Goal: Navigation & Orientation: Understand site structure

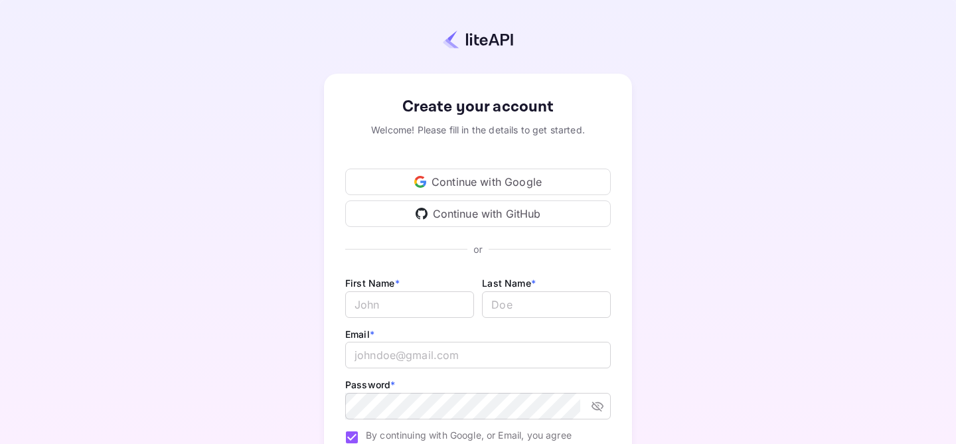
click at [480, 188] on div "Continue with Google" at bounding box center [477, 182] width 265 height 27
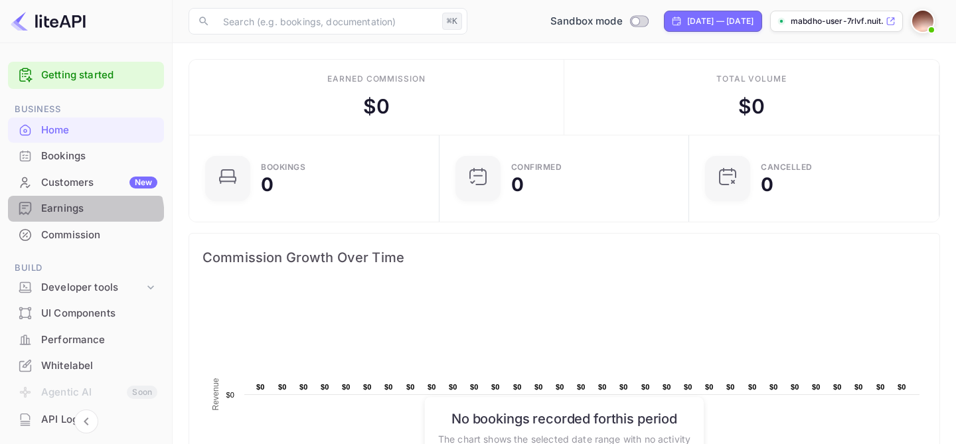
click at [70, 218] on div "Earnings" at bounding box center [86, 209] width 156 height 26
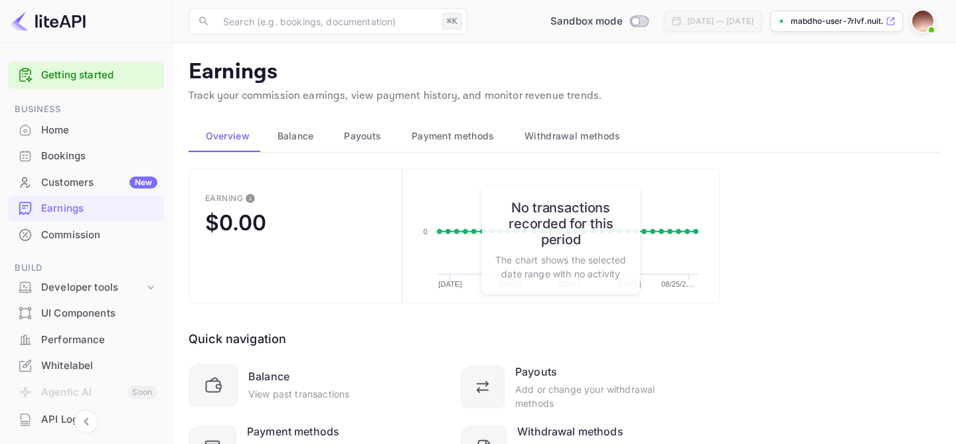
click at [353, 132] on span "Payouts" at bounding box center [362, 136] width 37 height 16
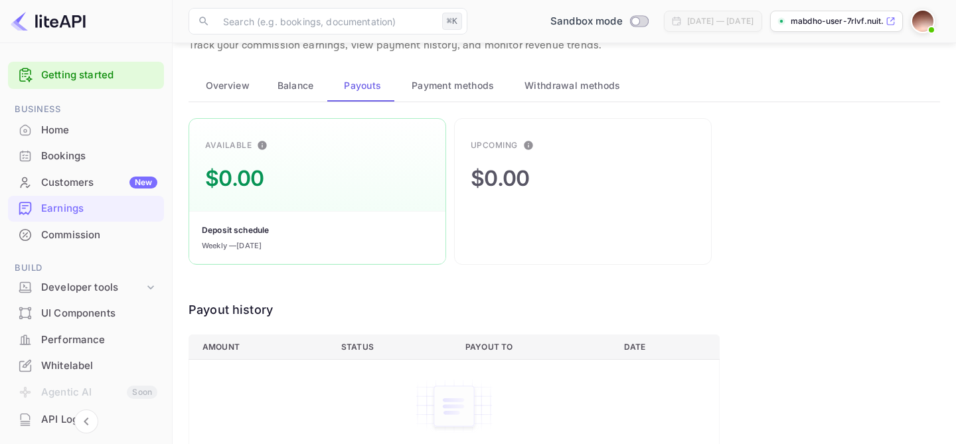
scroll to position [51, 0]
click at [473, 83] on span "Payment methods" at bounding box center [452, 85] width 83 height 16
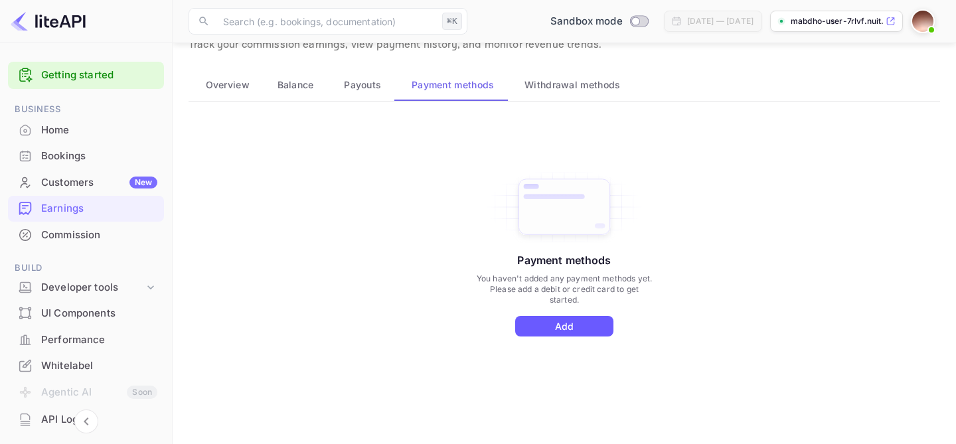
click at [577, 326] on button "Add" at bounding box center [564, 326] width 98 height 21
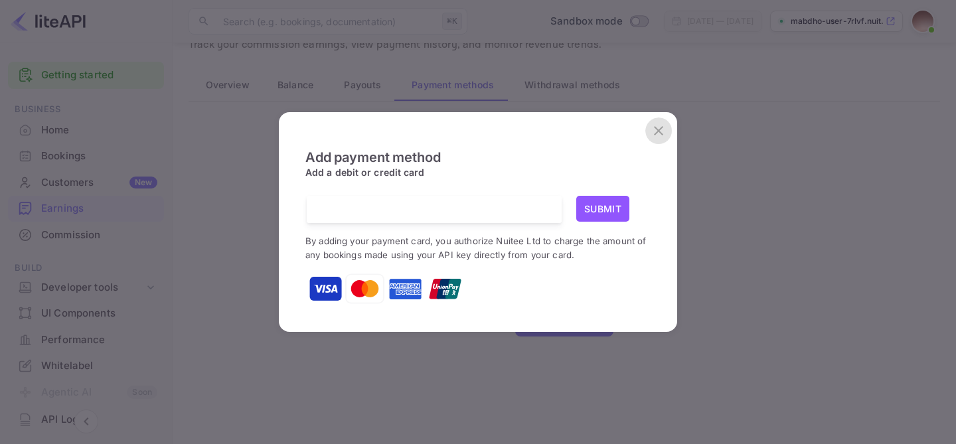
click at [664, 128] on icon "close" at bounding box center [658, 131] width 16 height 16
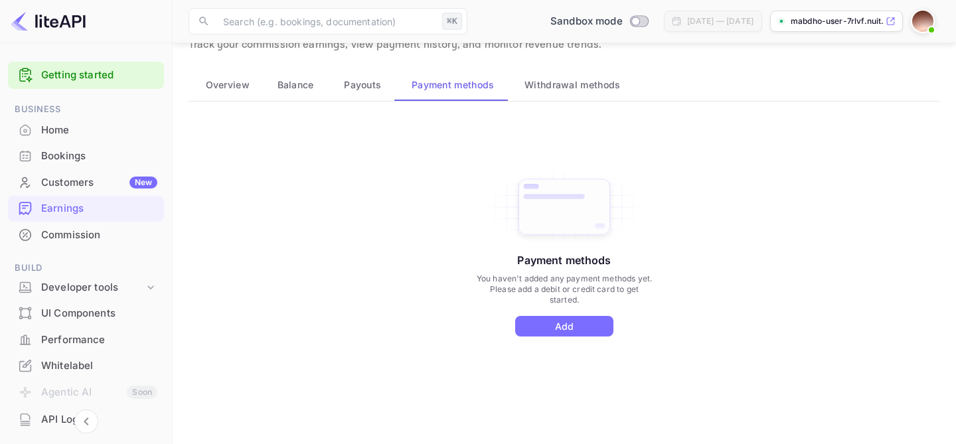
click at [553, 92] on button "Withdrawal methods" at bounding box center [571, 85] width 126 height 32
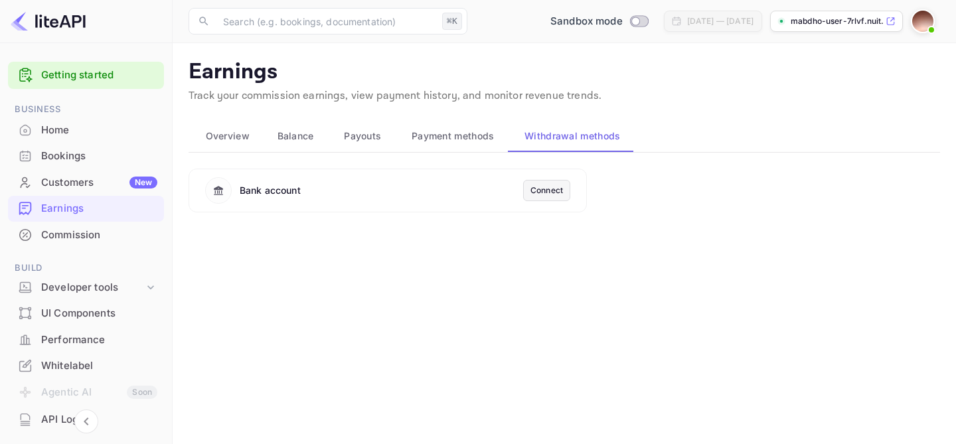
scroll to position [0, 0]
click at [551, 194] on div "Connect" at bounding box center [546, 190] width 33 height 12
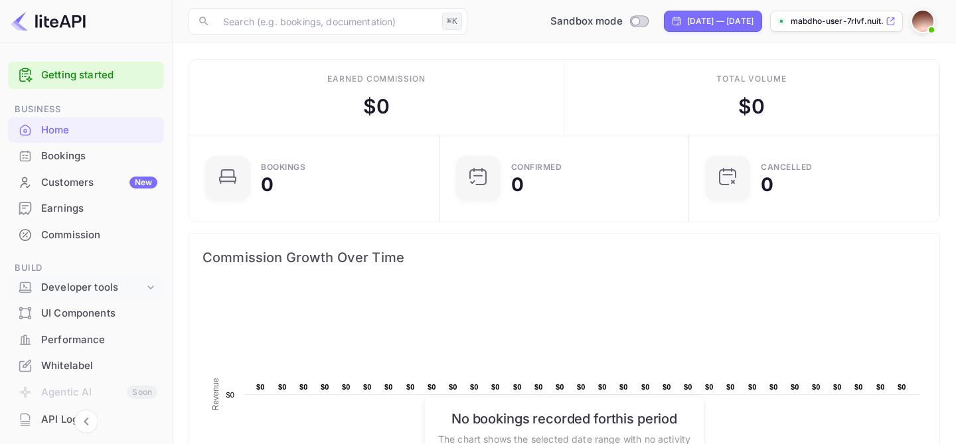
click at [86, 289] on div "Developer tools" at bounding box center [92, 287] width 103 height 15
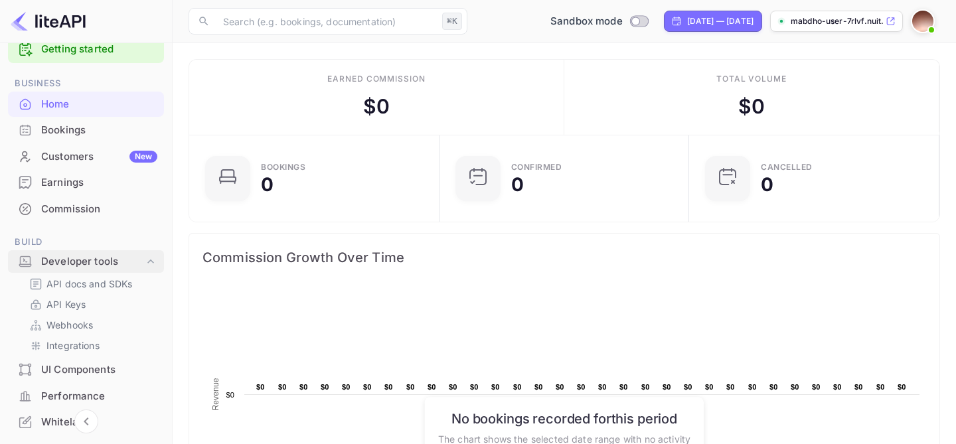
scroll to position [29, 0]
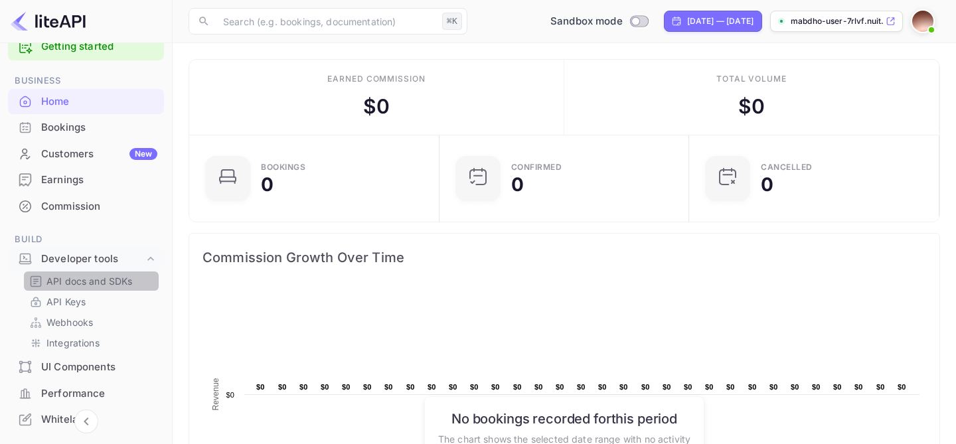
click at [99, 287] on p "API docs and SDKs" at bounding box center [89, 281] width 86 height 14
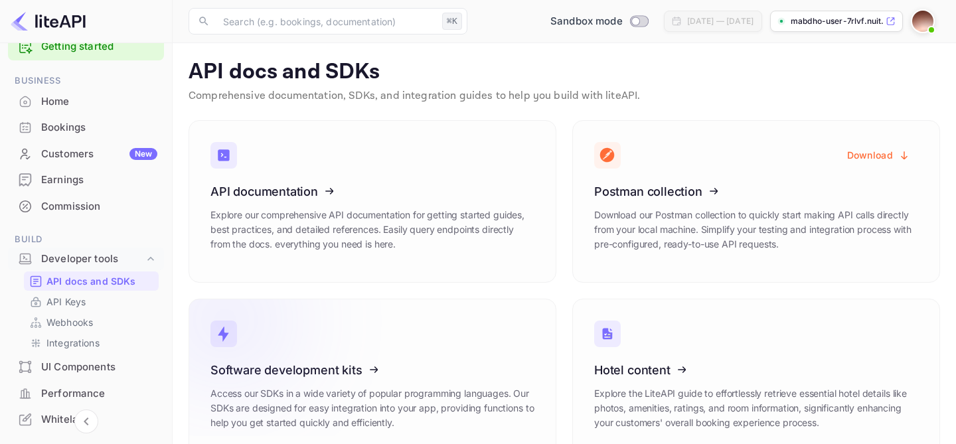
scroll to position [34, 0]
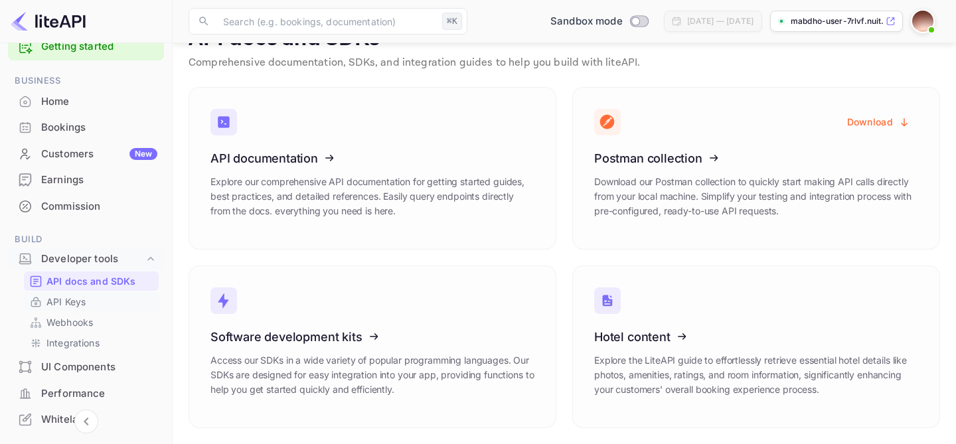
click at [108, 306] on link "API Keys" at bounding box center [91, 302] width 124 height 14
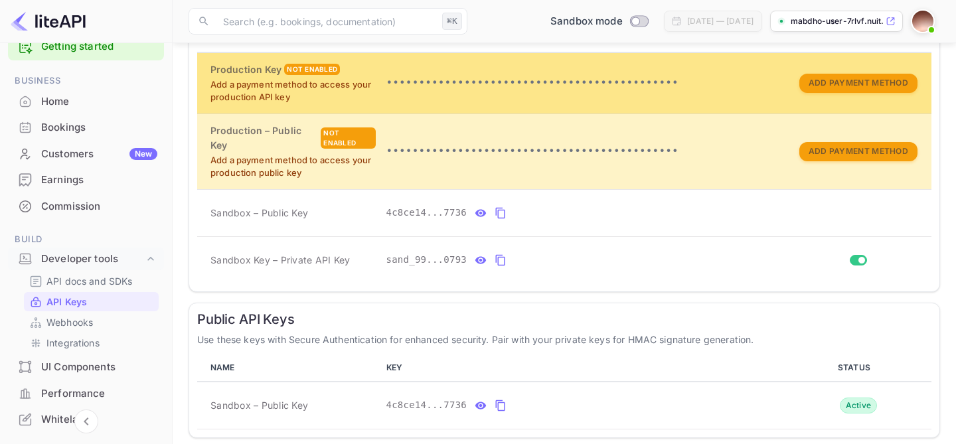
scroll to position [356, 0]
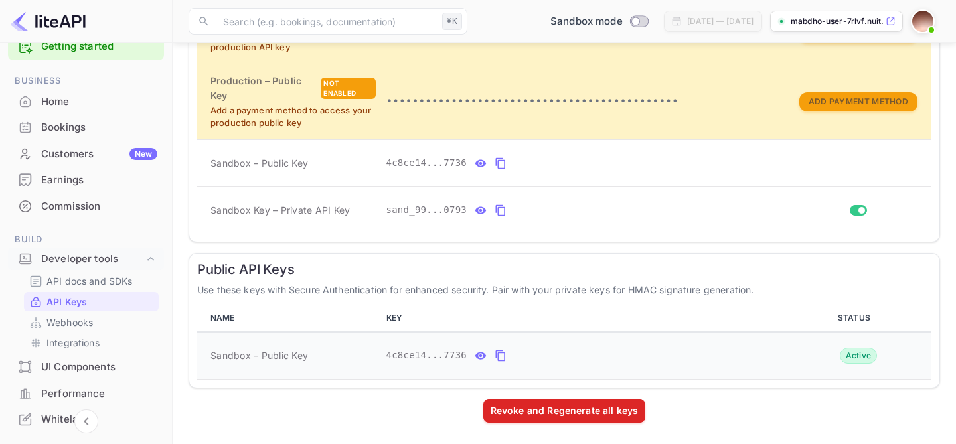
click at [478, 354] on icon "public api keys table" at bounding box center [480, 356] width 12 height 16
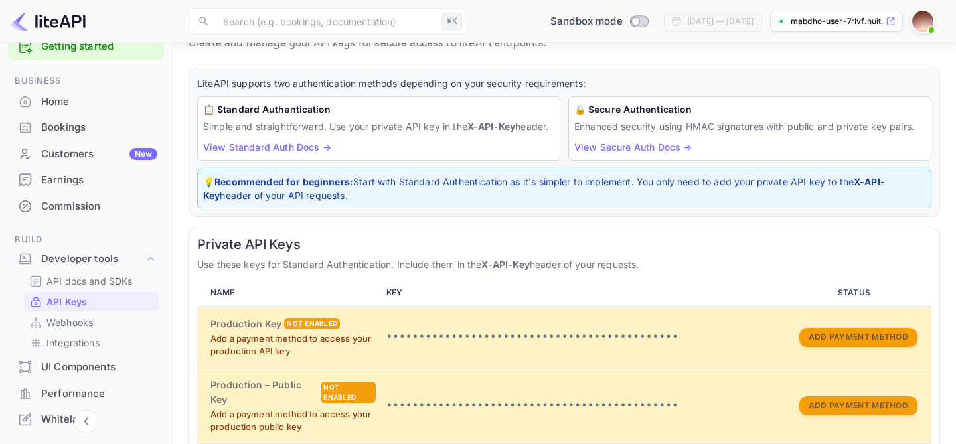
scroll to position [0, 0]
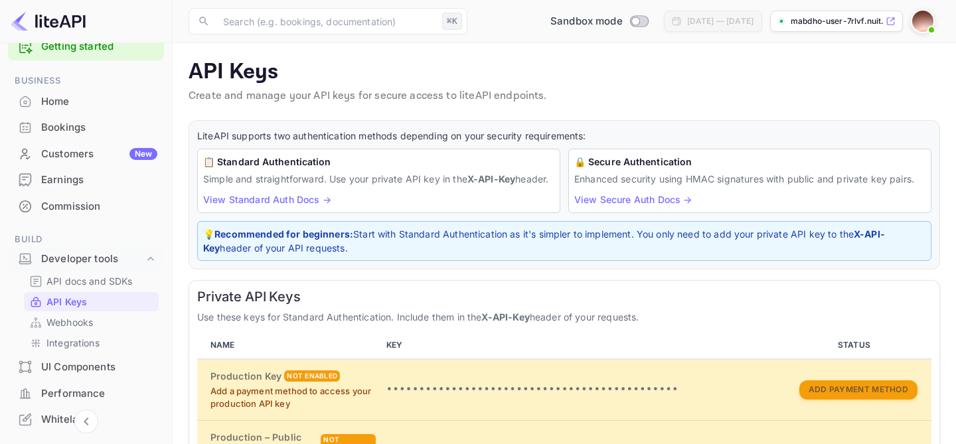
click at [924, 21] on img at bounding box center [922, 21] width 21 height 21
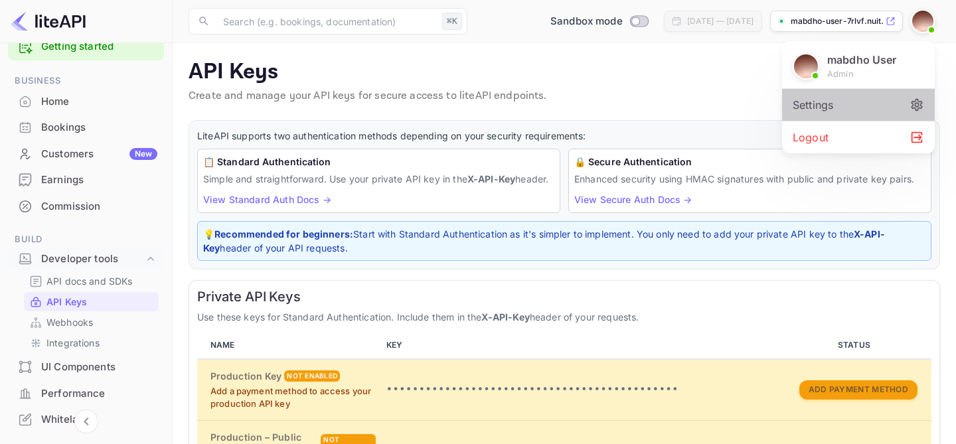
click at [861, 113] on div "Settings" at bounding box center [858, 105] width 153 height 32
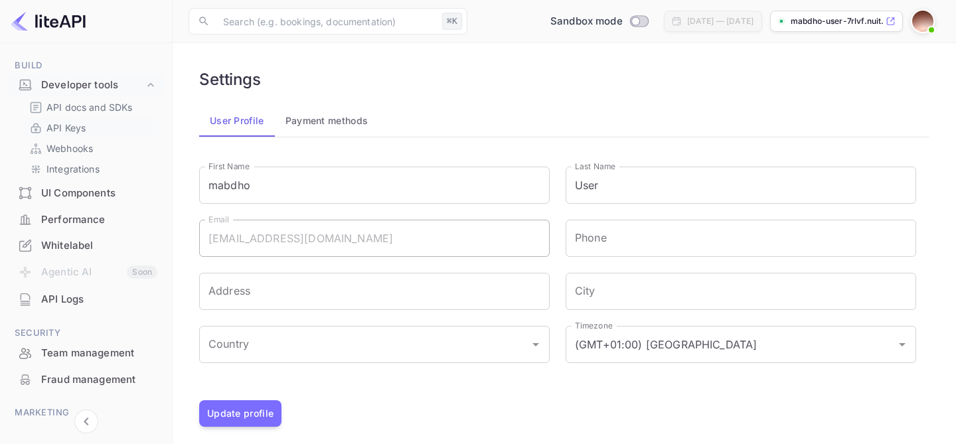
scroll to position [278, 0]
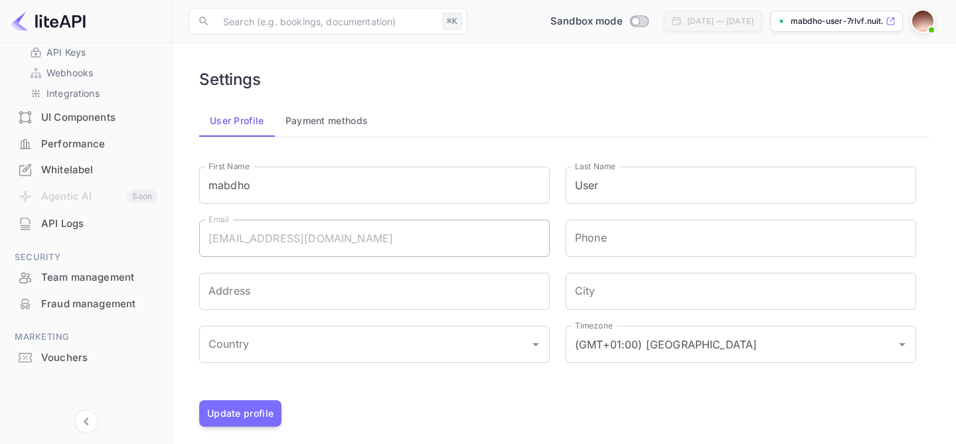
click at [75, 159] on div "Whitelabel" at bounding box center [86, 170] width 156 height 26
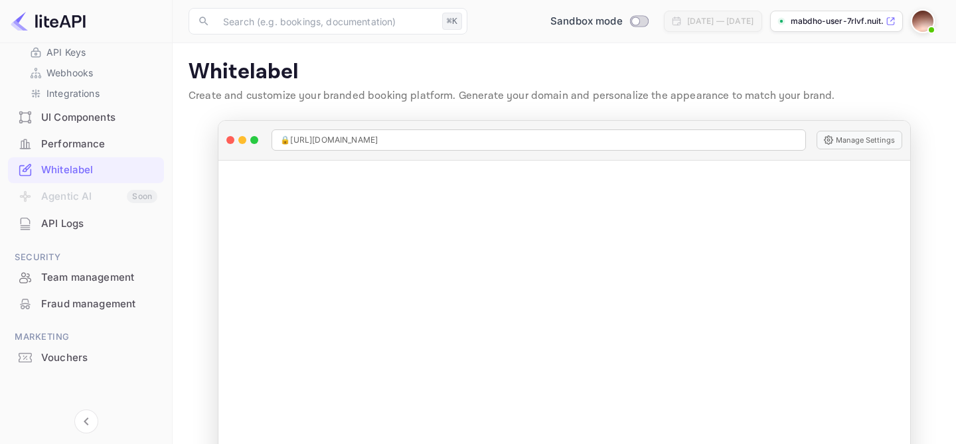
scroll to position [47, 0]
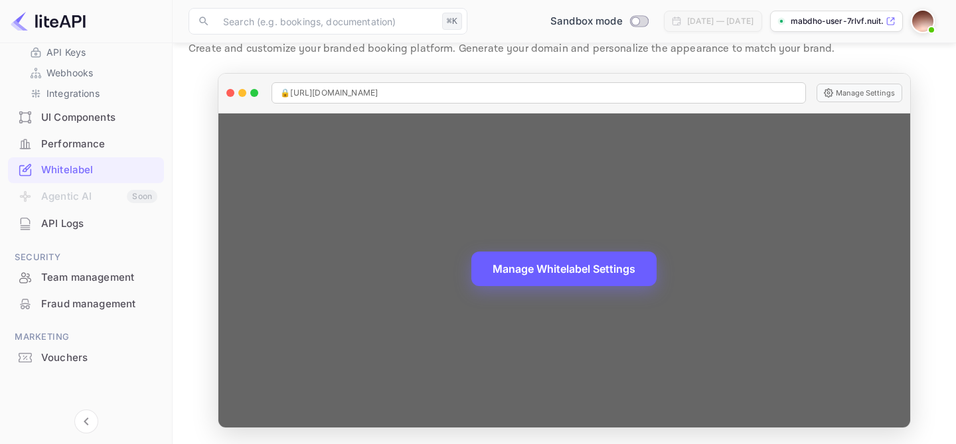
click at [545, 265] on button "Manage Whitelabel Settings" at bounding box center [563, 269] width 185 height 35
click at [733, 143] on div "Manage Whitelabel Settings" at bounding box center [563, 270] width 691 height 314
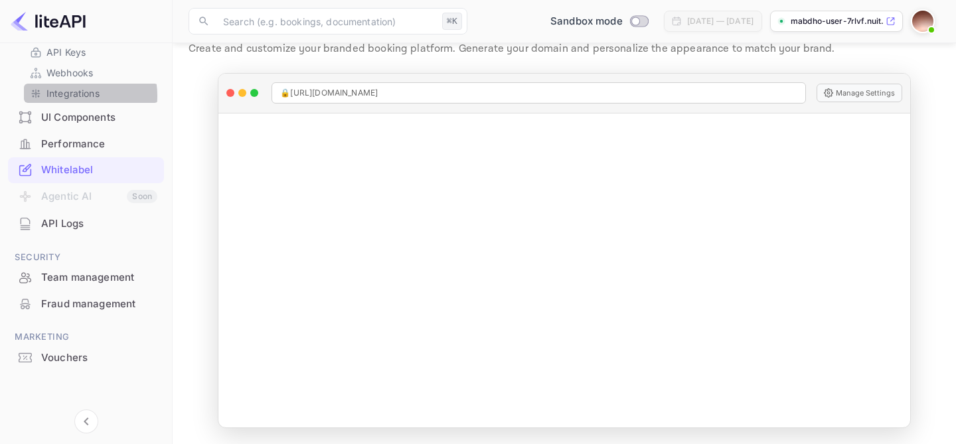
click at [73, 96] on p "Integrations" at bounding box center [72, 93] width 53 height 14
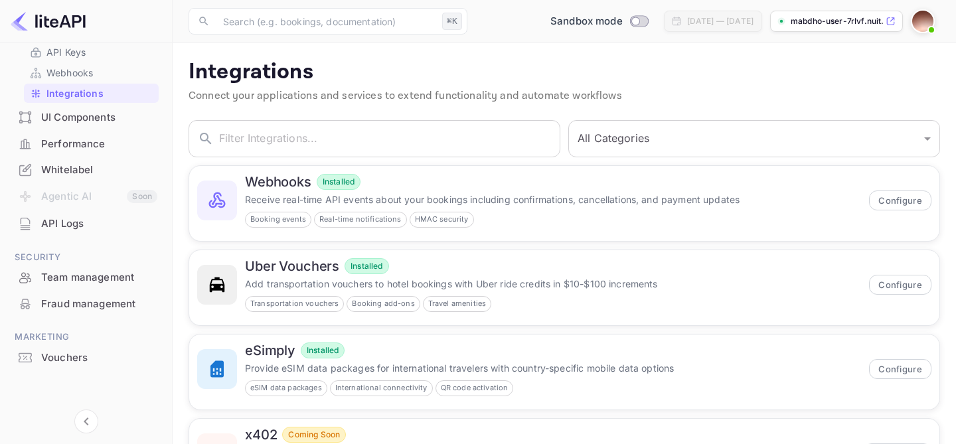
click at [96, 121] on div "UI Components" at bounding box center [99, 117] width 116 height 15
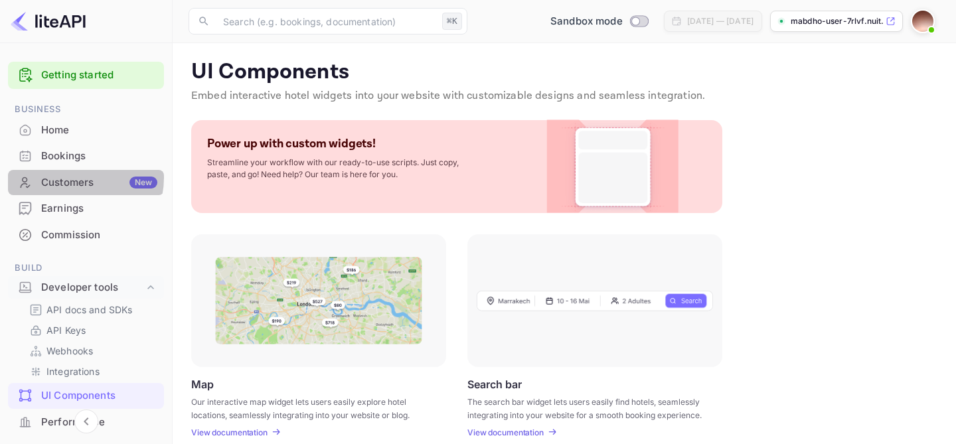
click at [74, 178] on div "Customers New" at bounding box center [99, 182] width 116 height 15
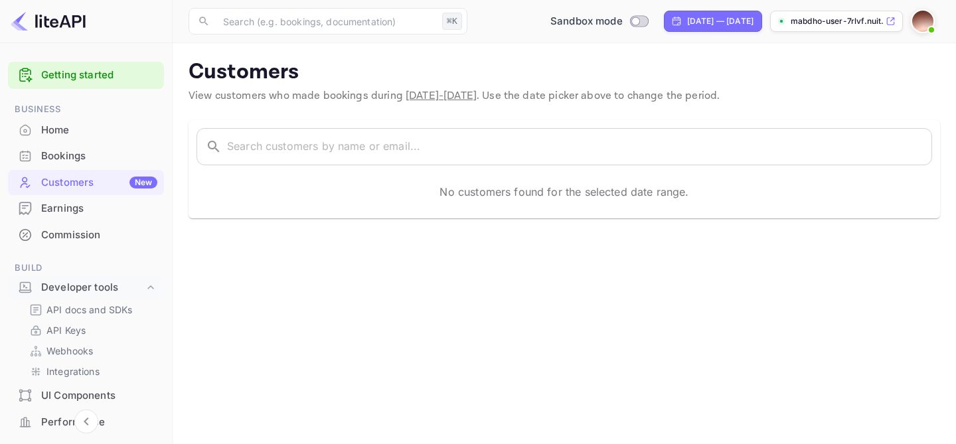
scroll to position [278, 0]
